Goal: Information Seeking & Learning: Check status

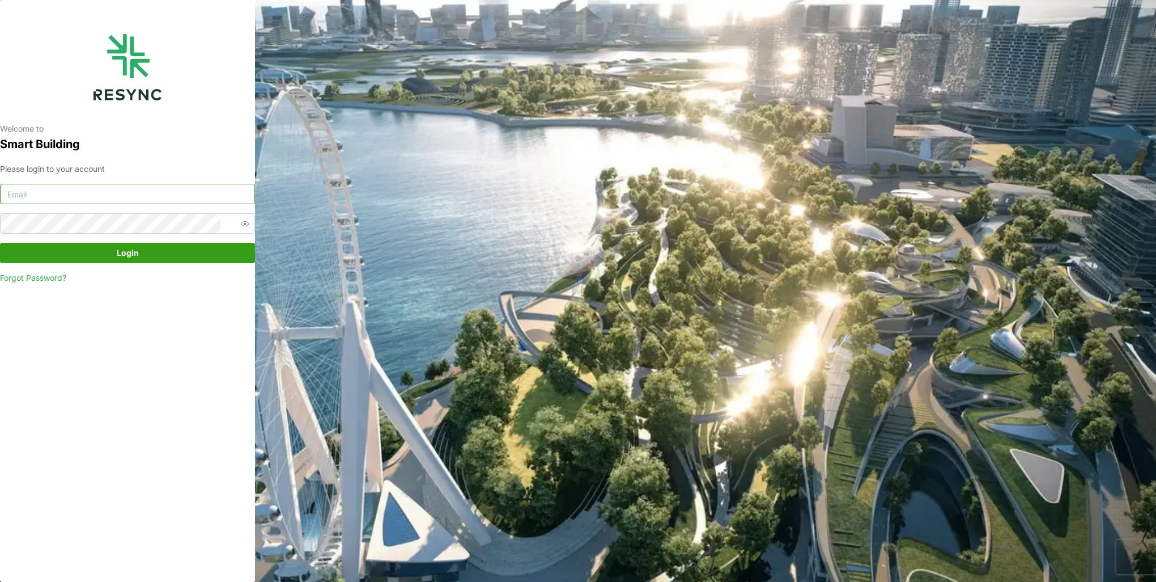
click at [146, 188] on input at bounding box center [127, 194] width 255 height 20
type input "burhanamali.arshad@aumovio.com"
click at [0, 243] on button "Login" at bounding box center [127, 253] width 255 height 20
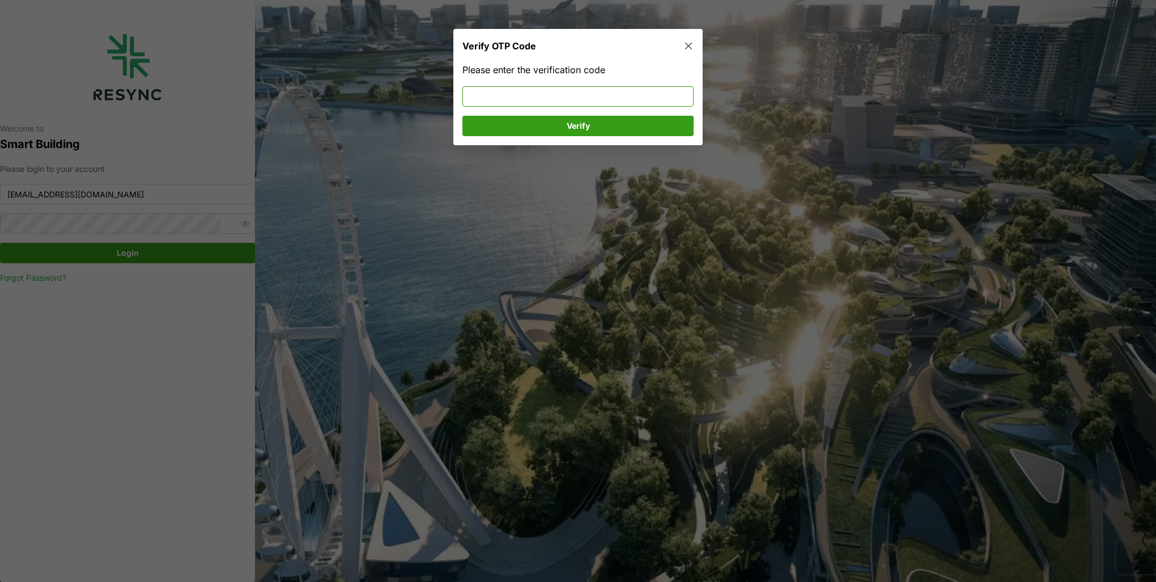
click at [491, 91] on input at bounding box center [577, 96] width 231 height 20
type input "558946"
click at [517, 120] on span "Verify" at bounding box center [578, 125] width 210 height 19
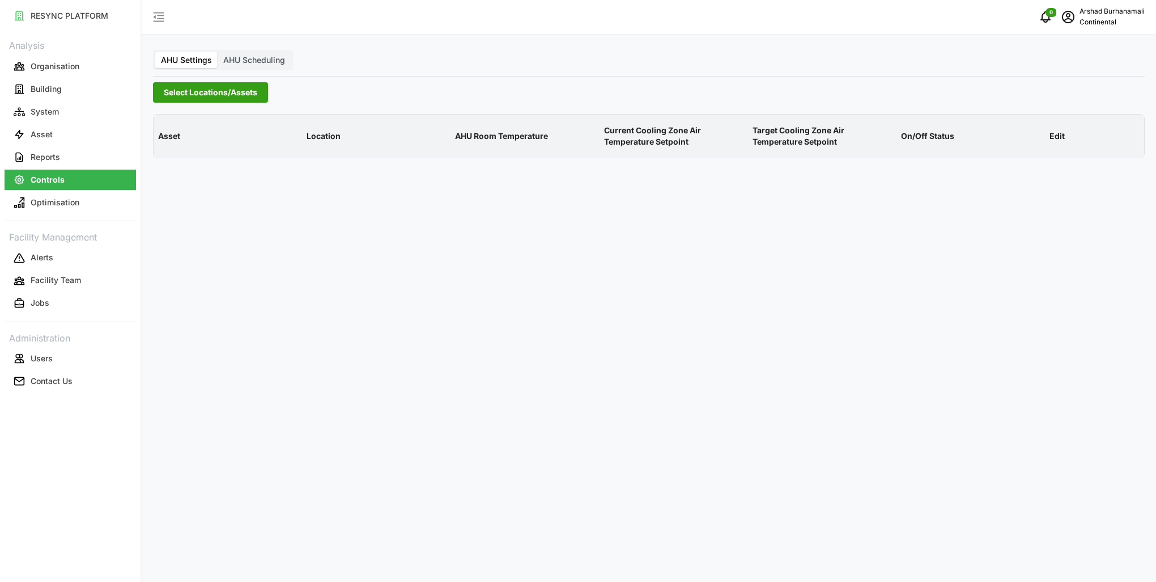
click at [214, 95] on span "Select Locations/Assets" at bounding box center [211, 92] width 94 height 19
click at [175, 144] on div "Continental Automotive [GEOGRAPHIC_DATA]" at bounding box center [273, 143] width 220 height 16
click at [167, 142] on icon at bounding box center [167, 143] width 9 height 9
click at [190, 160] on span "Select CA1" at bounding box center [190, 159] width 7 height 7
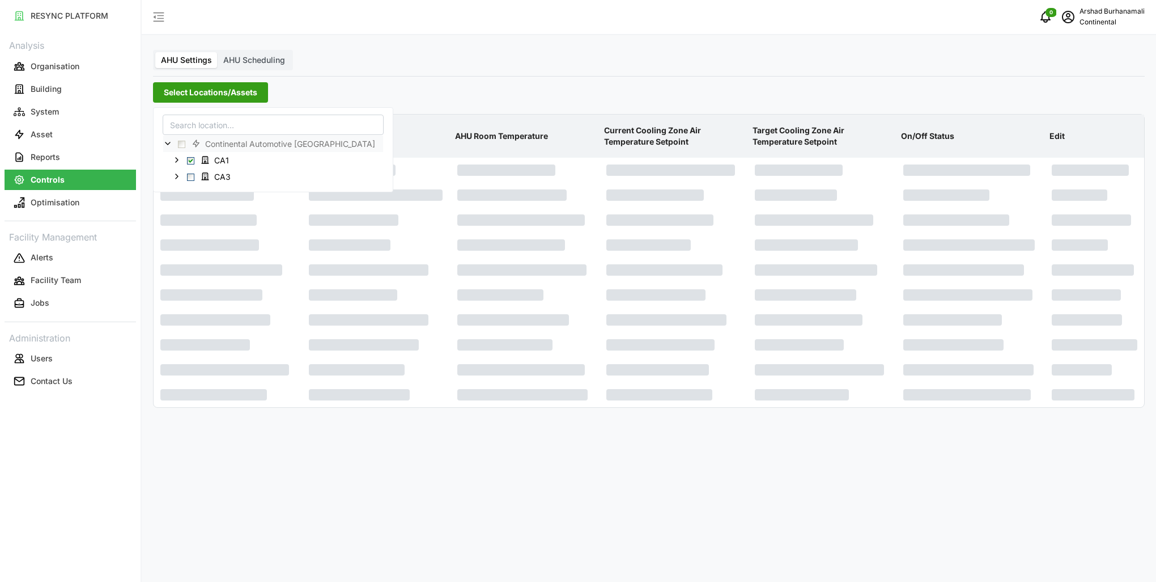
click at [523, 134] on p "AHU Room Temperature" at bounding box center [525, 135] width 144 height 29
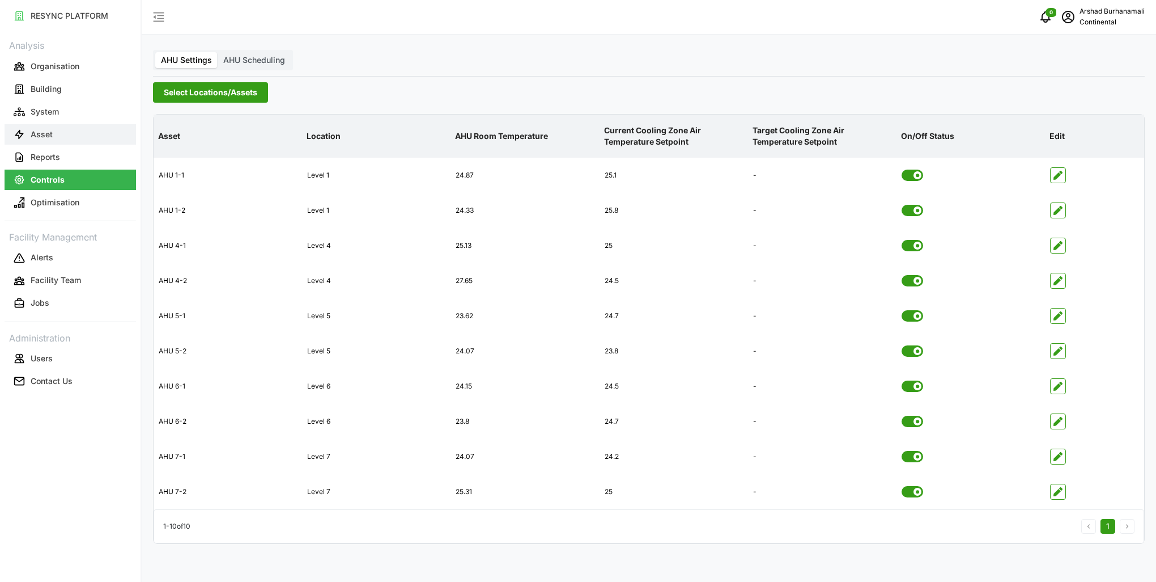
click at [111, 126] on button "Asset" at bounding box center [70, 134] width 131 height 20
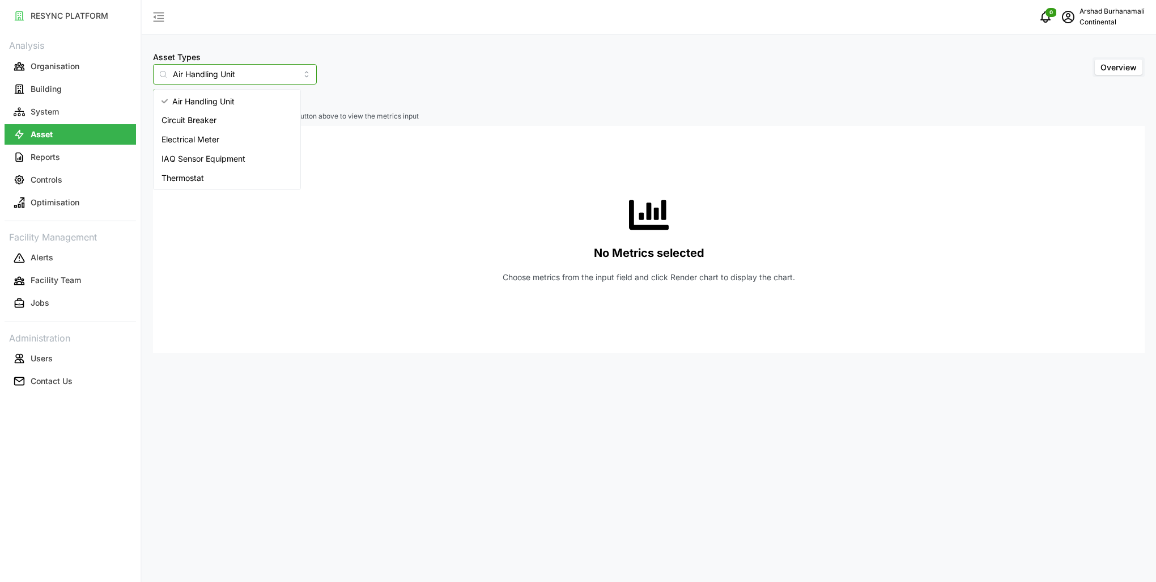
click at [232, 80] on input "Air Handling Unit" at bounding box center [235, 74] width 164 height 20
click at [232, 149] on div "IAQ Sensor Equipment" at bounding box center [227, 158] width 142 height 19
type input "IAQ Sensor Equipment"
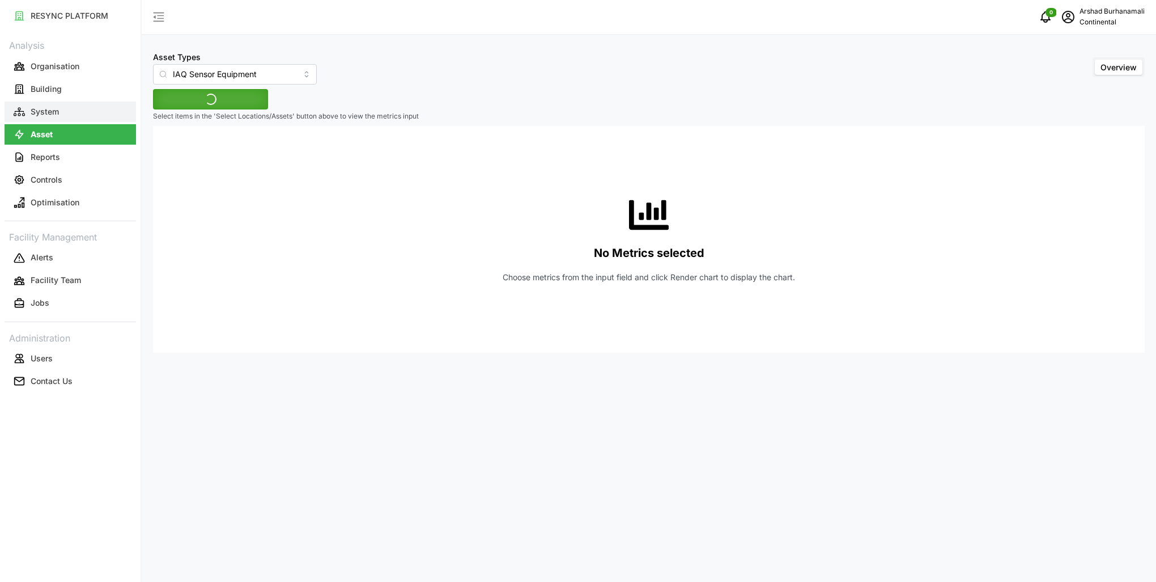
click at [75, 111] on button "System" at bounding box center [70, 111] width 131 height 20
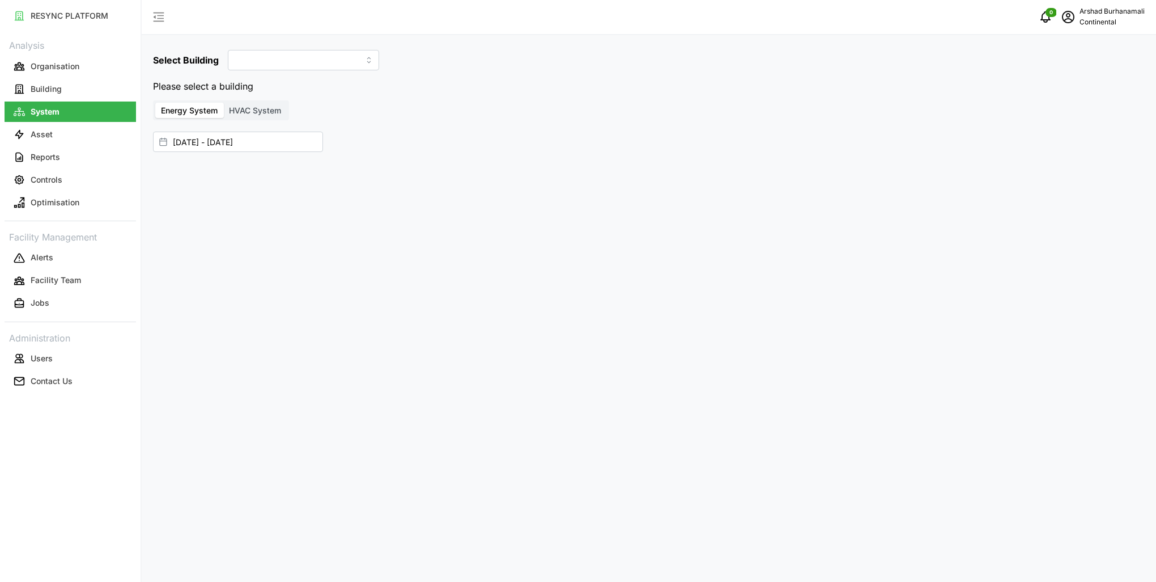
click at [255, 121] on div "Select Building Please select a building Energy System HVAC System [DATE] - [DA…" at bounding box center [649, 291] width 1015 height 582
type input "CA1"
click at [256, 117] on div "Select Building CA1 Energy System HVAC System [DATE] - [DATE]" at bounding box center [649, 291] width 1015 height 582
click at [263, 89] on span "HVAC System" at bounding box center [255, 87] width 52 height 10
click at [223, 79] on input "HVAC System" at bounding box center [223, 79] width 0 height 0
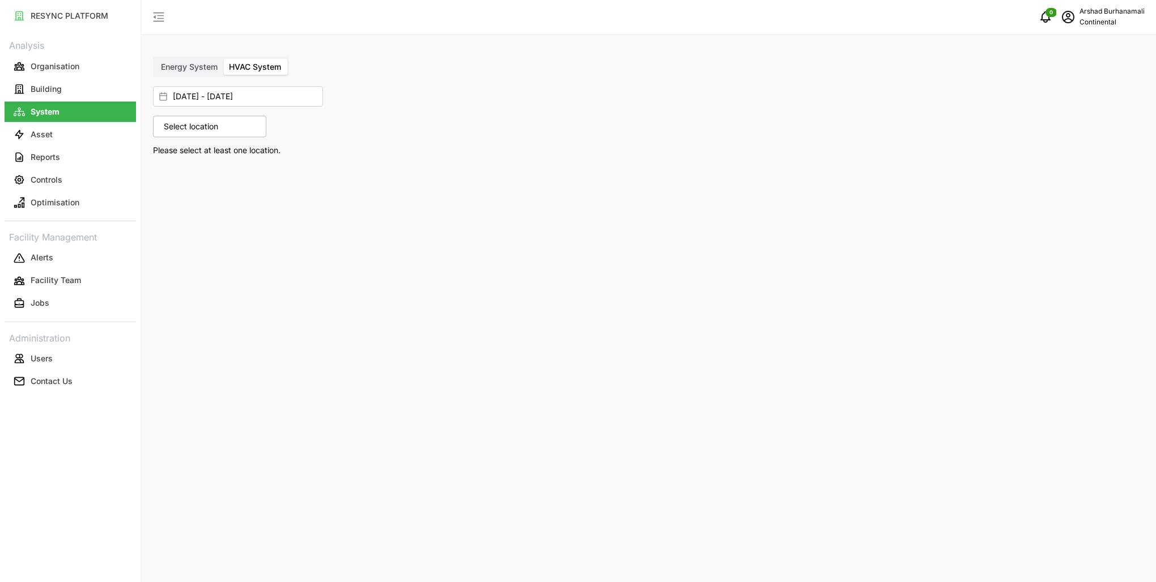
click at [247, 126] on div "Select location" at bounding box center [209, 127] width 113 height 22
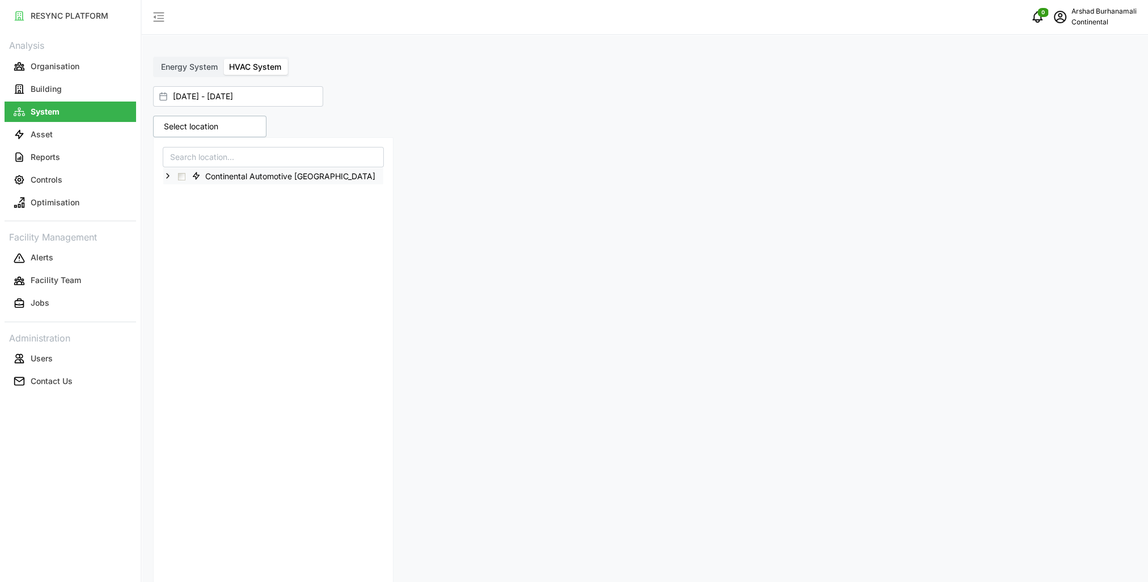
click at [171, 174] on icon at bounding box center [167, 175] width 9 height 9
click at [177, 192] on polyline at bounding box center [177, 192] width 2 height 5
click at [195, 224] on div "Level 4" at bounding box center [273, 225] width 220 height 16
click at [199, 224] on span "Select Level 4" at bounding box center [199, 225] width 7 height 7
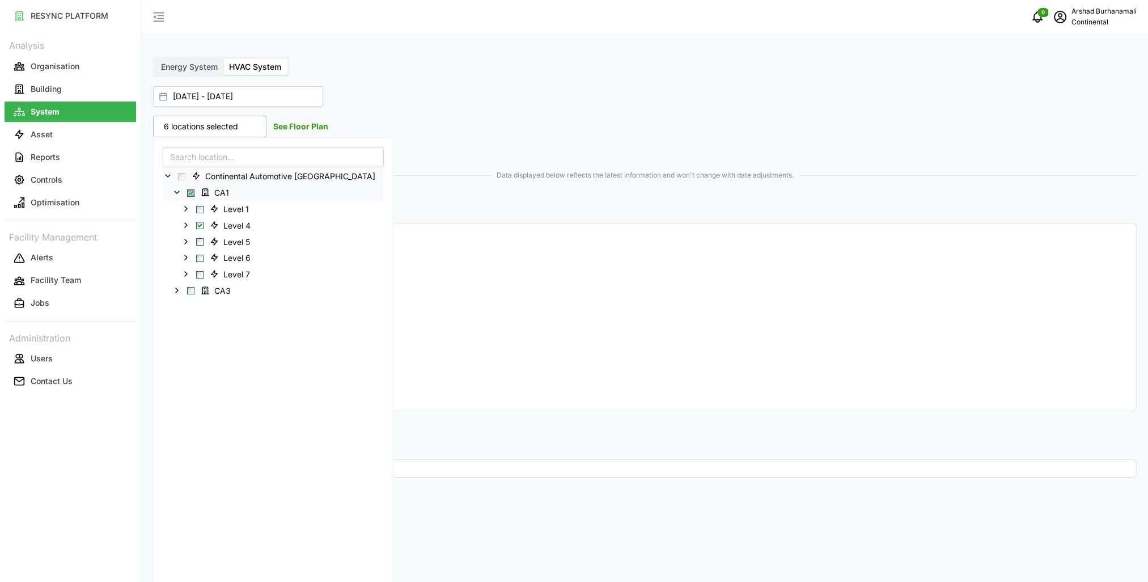
click at [292, 124] on link "See Floor Plan" at bounding box center [300, 126] width 55 height 10
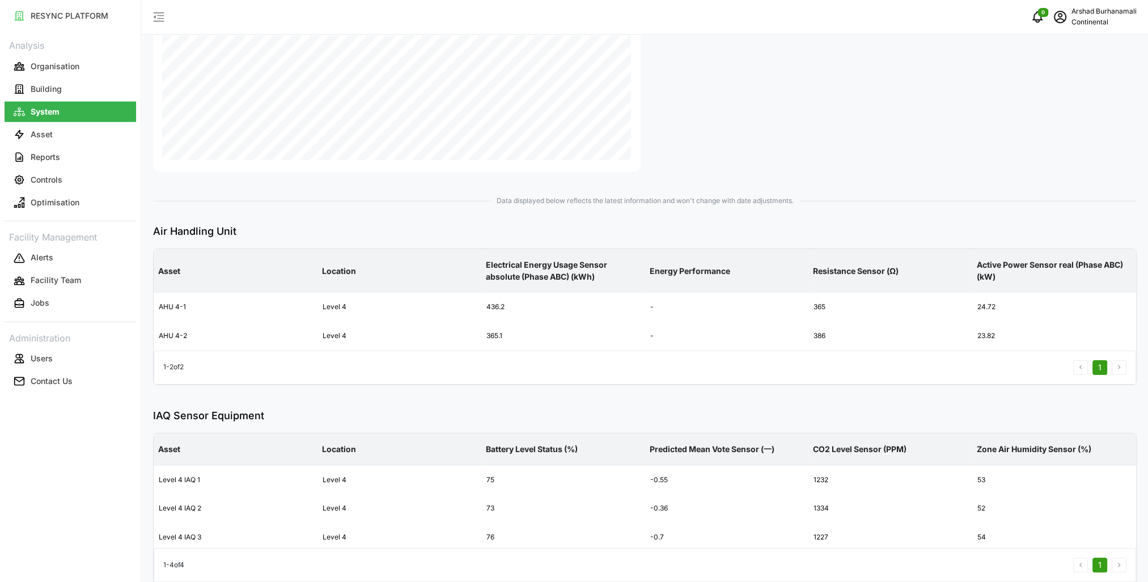
scroll to position [270, 0]
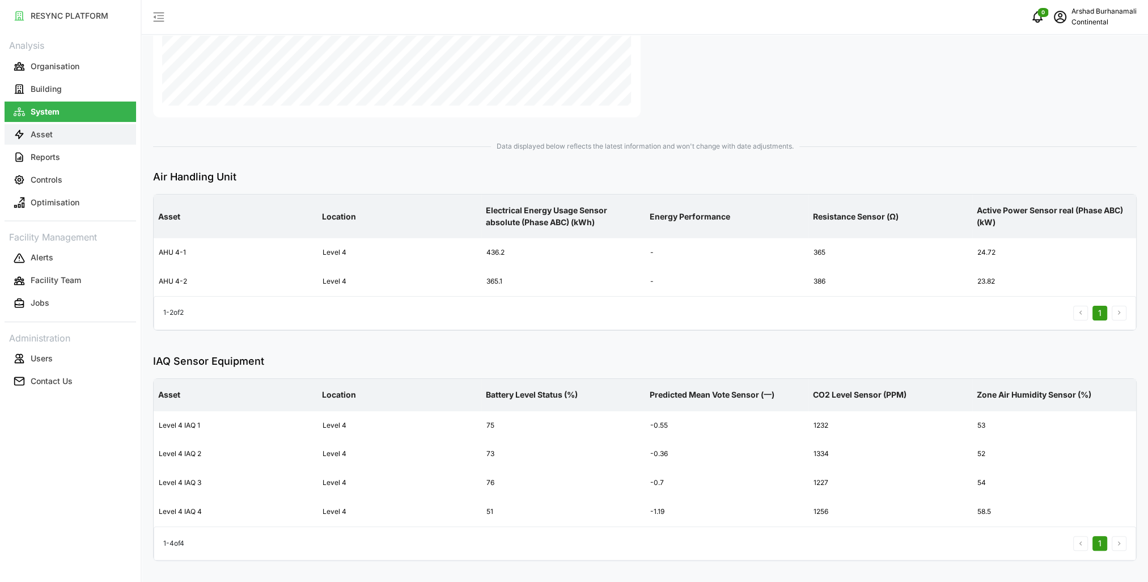
click at [94, 138] on button "Asset" at bounding box center [70, 134] width 131 height 20
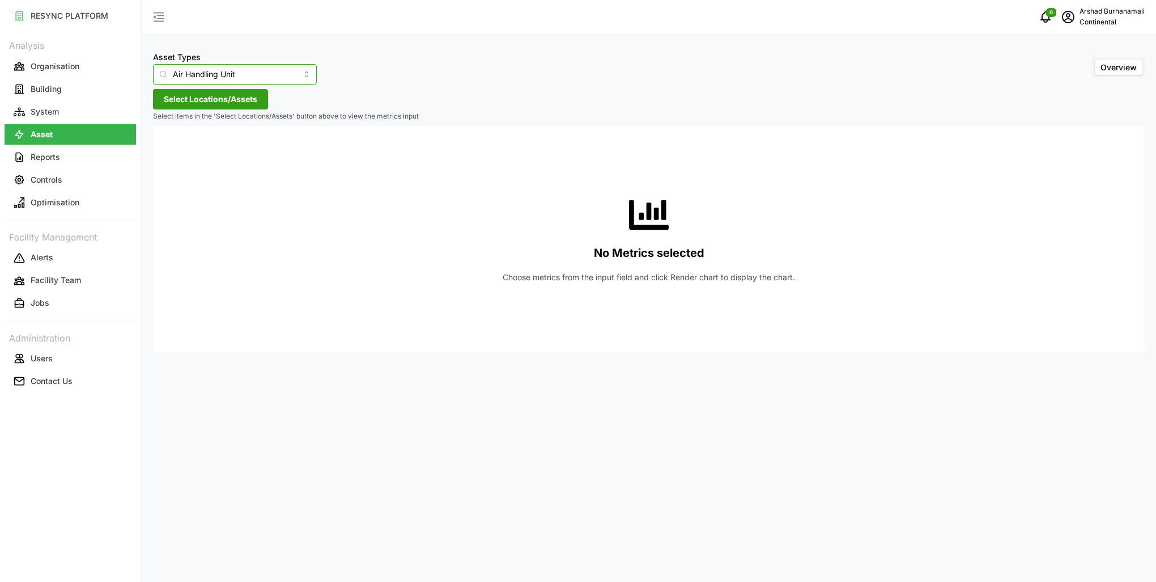
click at [253, 80] on input "Air Handling Unit" at bounding box center [235, 74] width 164 height 20
click at [237, 158] on span "IAQ Sensor Equipment" at bounding box center [204, 158] width 84 height 12
type input "IAQ Sensor Equipment"
click at [232, 101] on span "Select Locations/Assets" at bounding box center [211, 99] width 94 height 19
click at [169, 151] on icon at bounding box center [167, 150] width 9 height 9
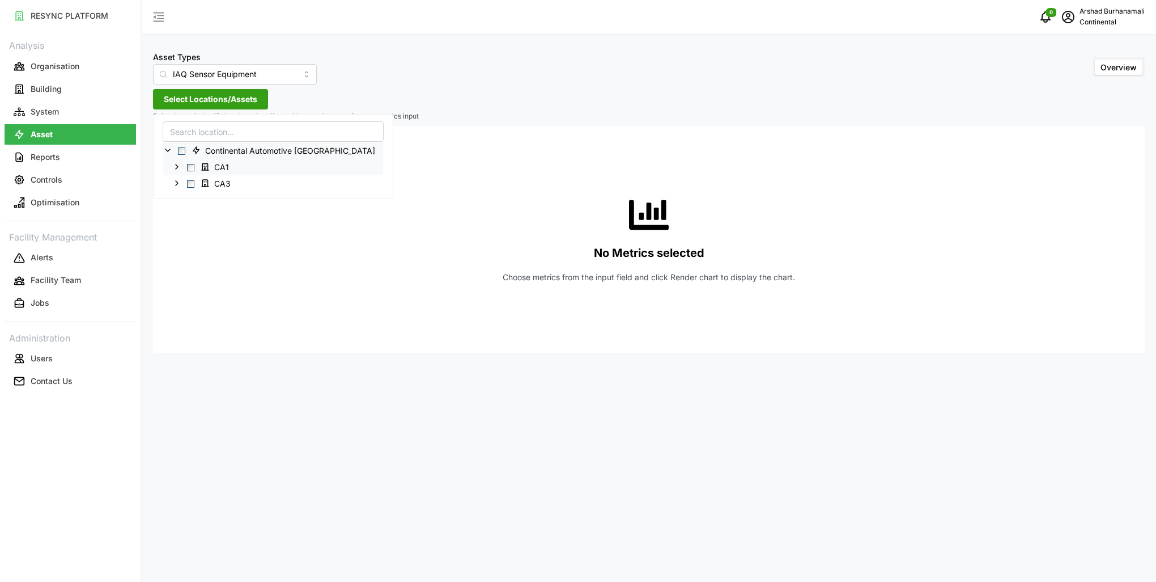
click at [180, 169] on icon at bounding box center [176, 166] width 9 height 9
click at [198, 198] on span "Select Level 4" at bounding box center [199, 199] width 7 height 7
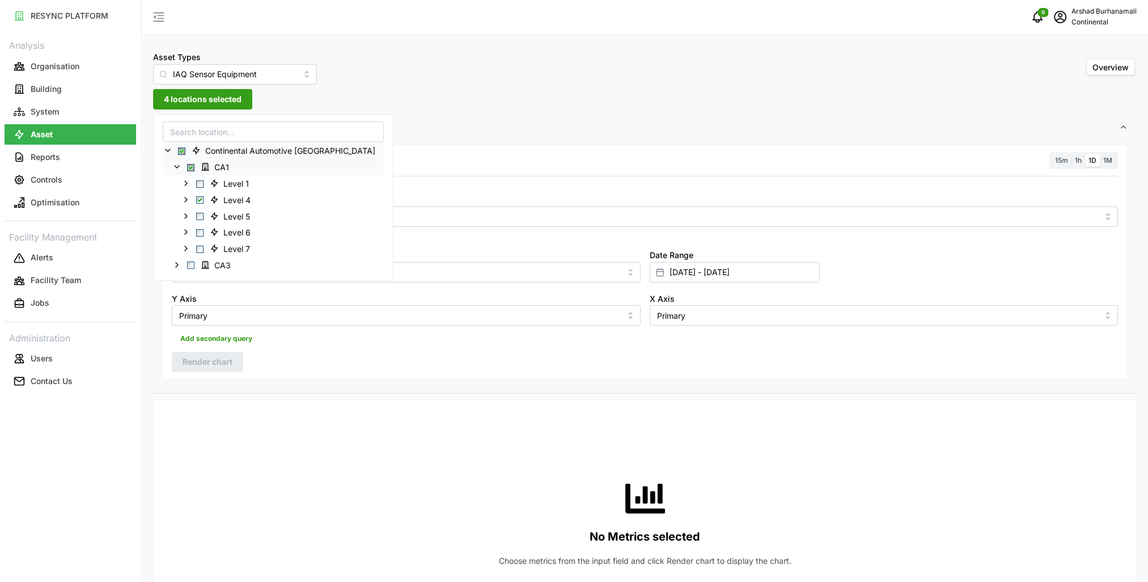
click at [1066, 162] on span "15m" at bounding box center [1061, 160] width 13 height 9
click at [1051, 154] on input "15m" at bounding box center [1051, 154] width 0 height 0
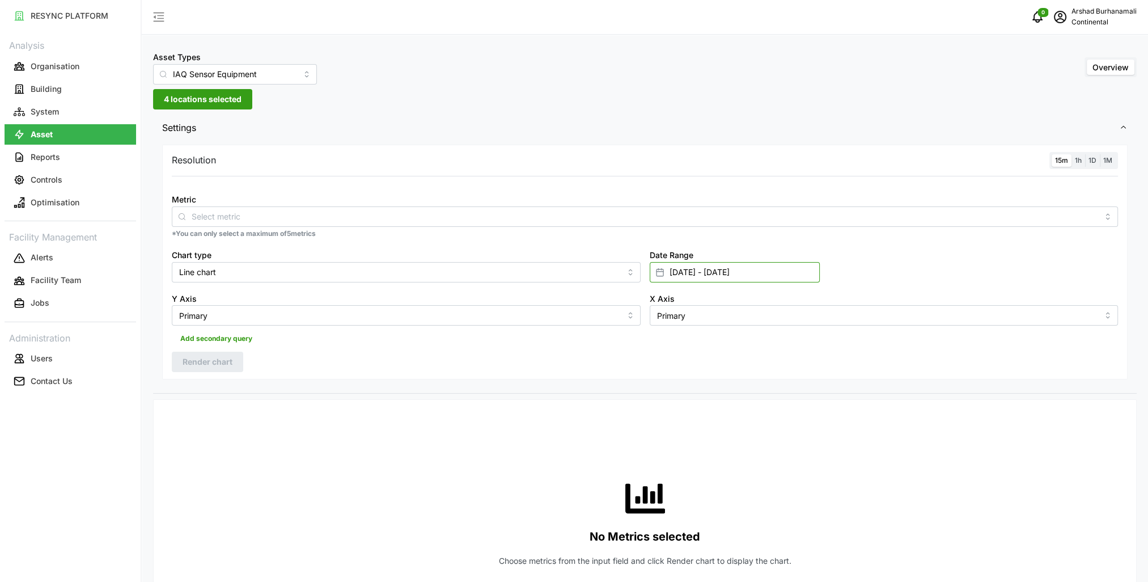
click at [757, 272] on input "[DATE] - [DATE]" at bounding box center [735, 272] width 170 height 20
click at [698, 466] on button "30" at bounding box center [695, 469] width 20 height 20
type input "[DATE] - [DATE]"
type input "[DATE]"
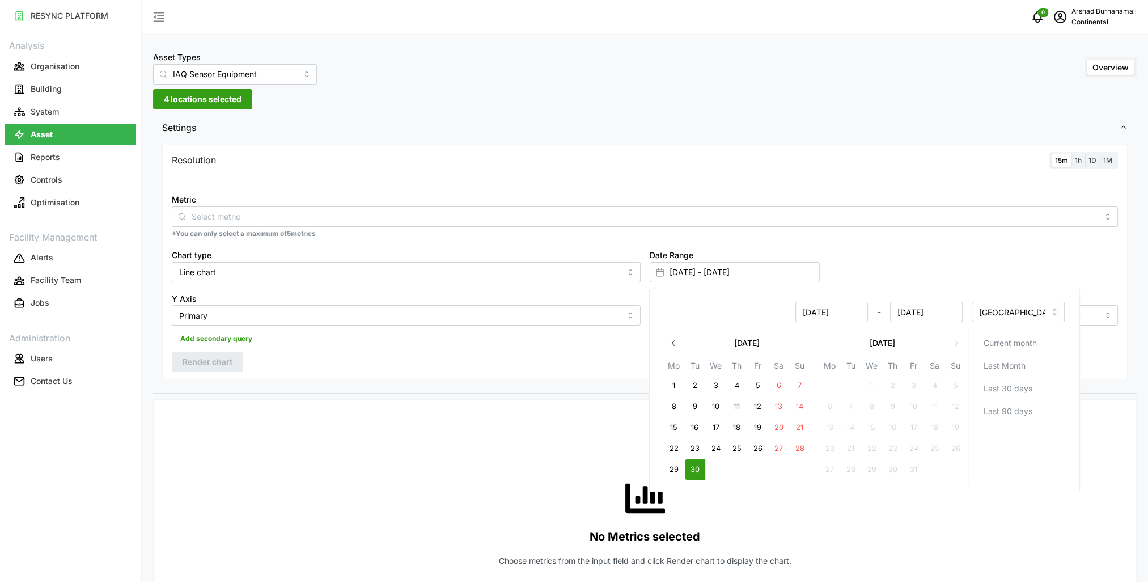
click at [698, 466] on button "30" at bounding box center [695, 469] width 20 height 20
type input "[DATE] - [DATE]"
type input "[DATE]"
click at [303, 214] on input "Metric" at bounding box center [645, 216] width 906 height 12
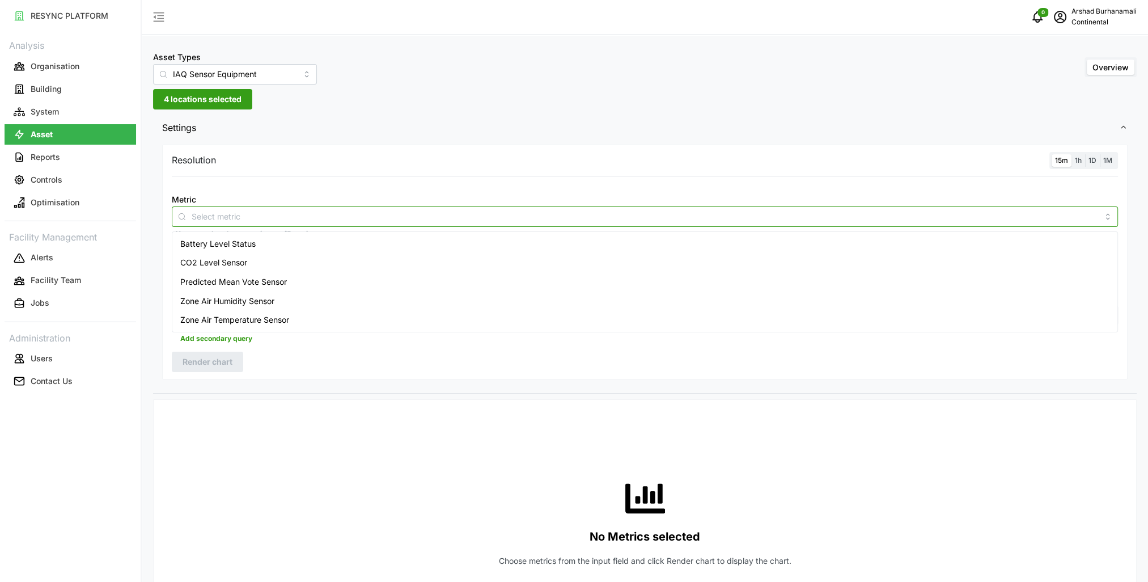
click at [292, 319] on div "Zone Air Temperature Sensor" at bounding box center [645, 319] width 940 height 19
click at [439, 350] on div "Resolution 15m 1h 1D 1M Metric Zone Air Temperature Sensor *You can only select…" at bounding box center [644, 262] width 965 height 235
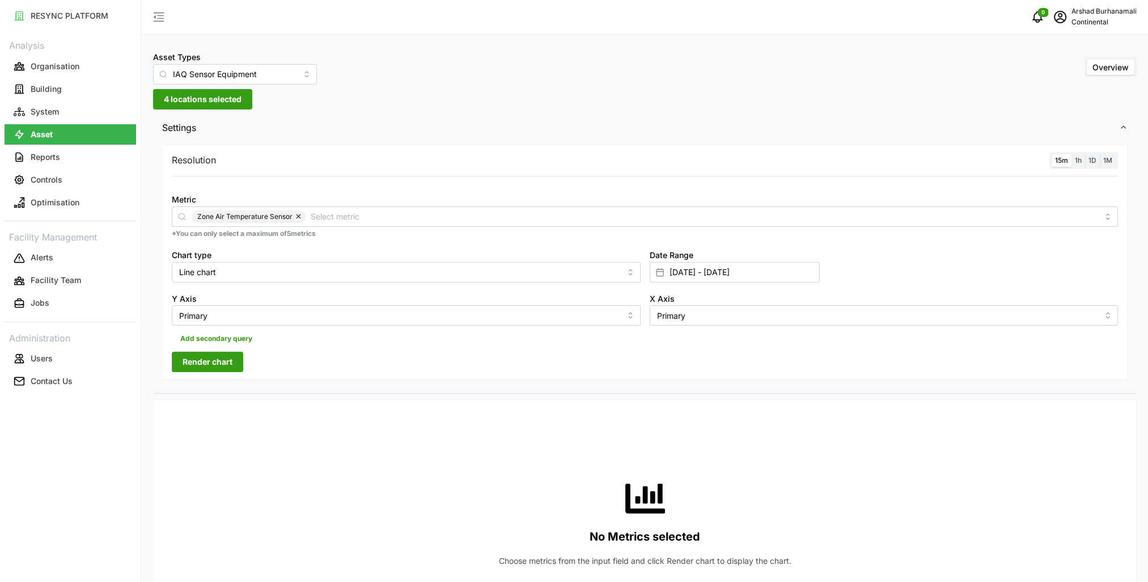
click at [221, 363] on span "Render chart" at bounding box center [208, 361] width 50 height 19
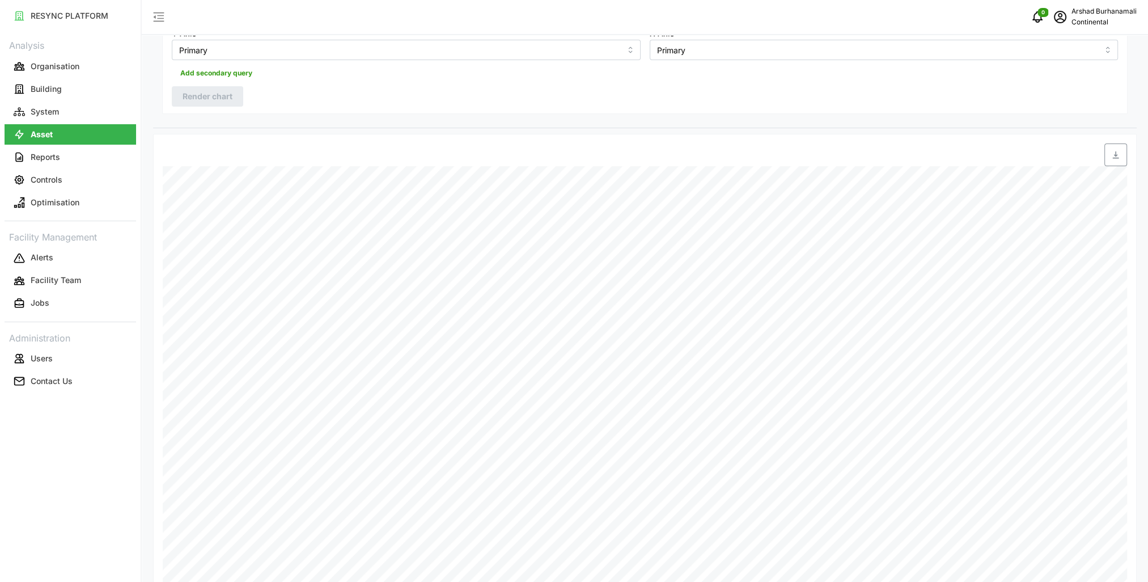
scroll to position [283, 0]
